Goal: Find specific page/section: Find specific page/section

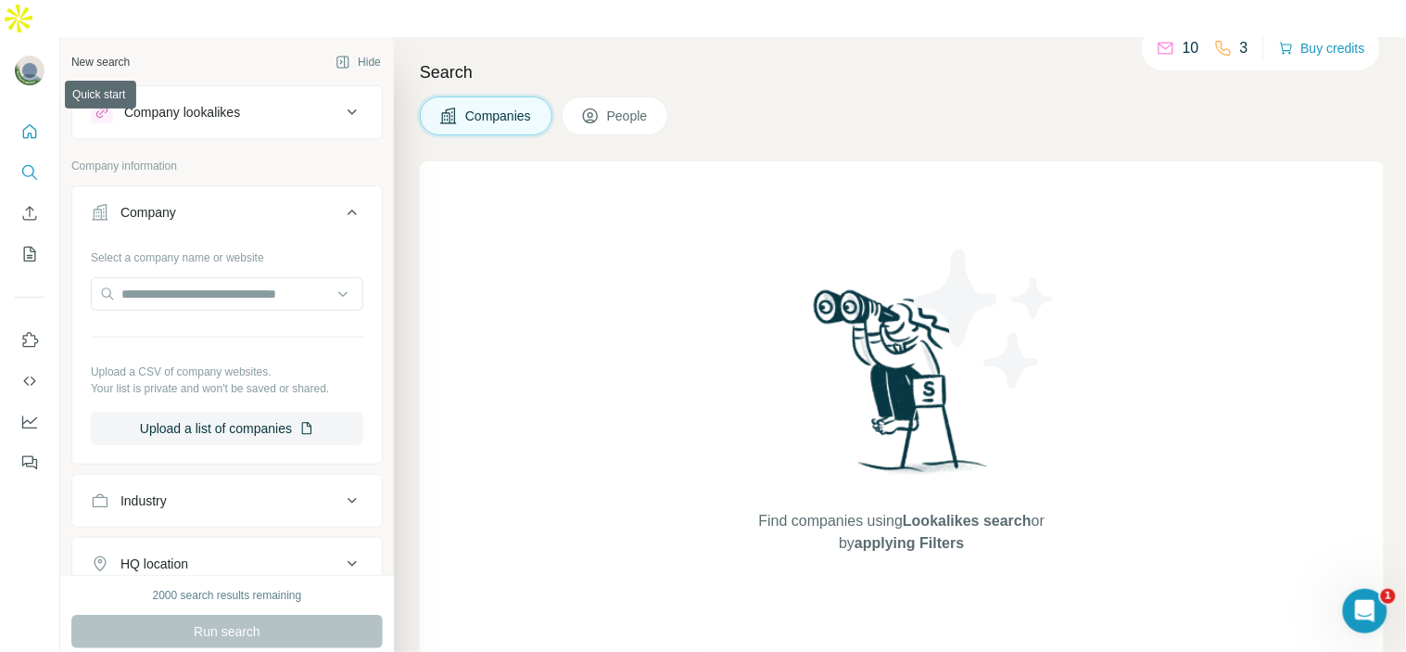
click at [32, 122] on icon "Quick start" at bounding box center [29, 131] width 19 height 19
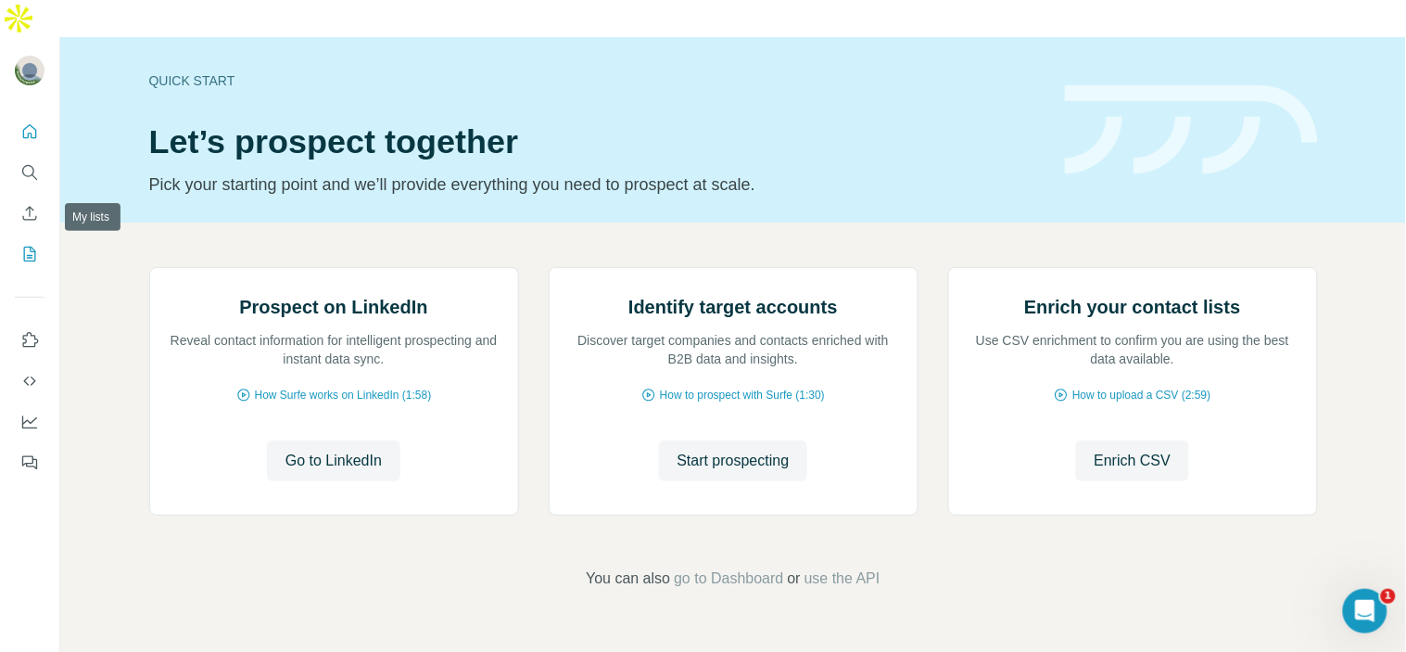
click at [41, 237] on button "My lists" at bounding box center [30, 253] width 30 height 33
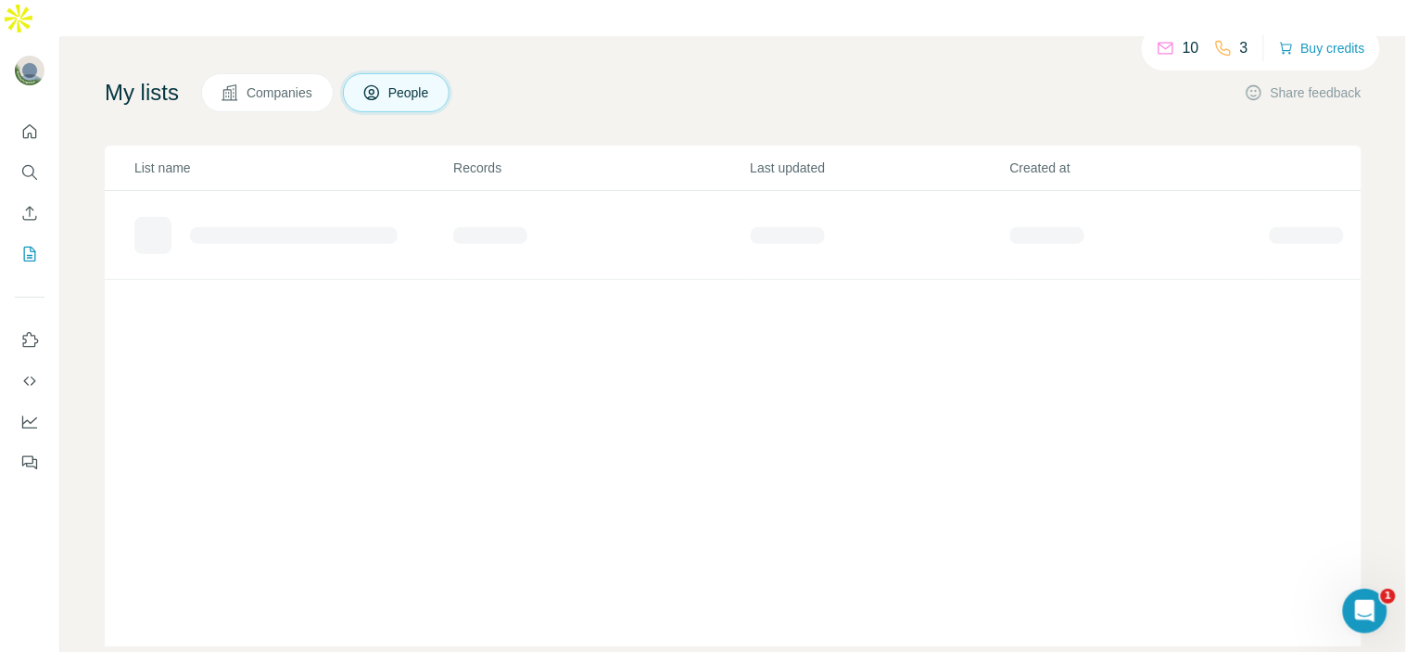
scroll to position [100, 0]
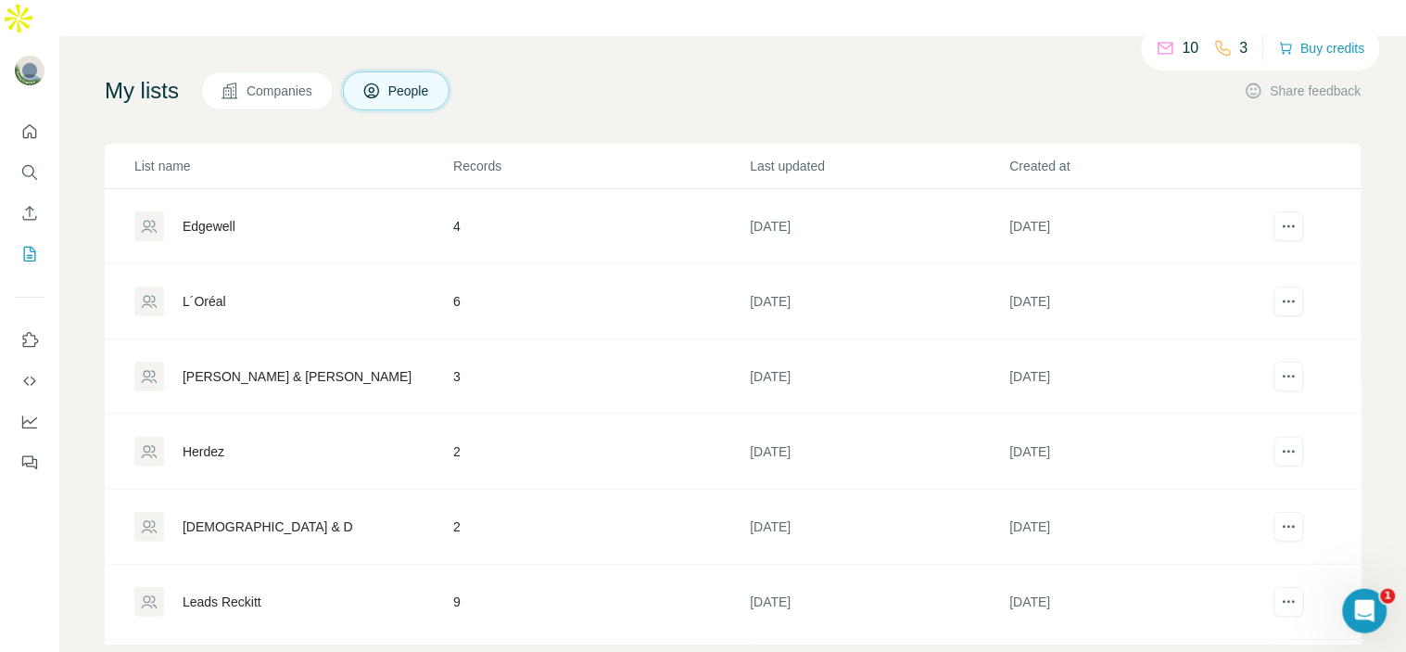
click at [223, 217] on div "Edgewell" at bounding box center [209, 226] width 53 height 19
